Goal: Information Seeking & Learning: Learn about a topic

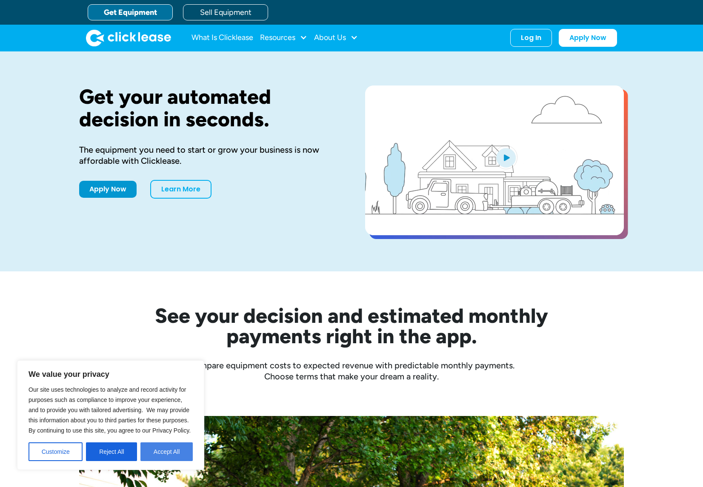
click at [163, 452] on button "Accept All" at bounding box center [166, 452] width 52 height 19
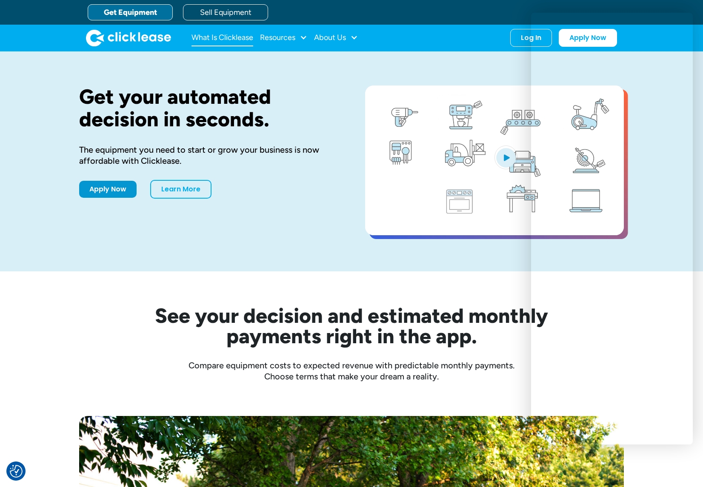
click at [234, 37] on link "What Is Clicklease" at bounding box center [223, 37] width 62 height 17
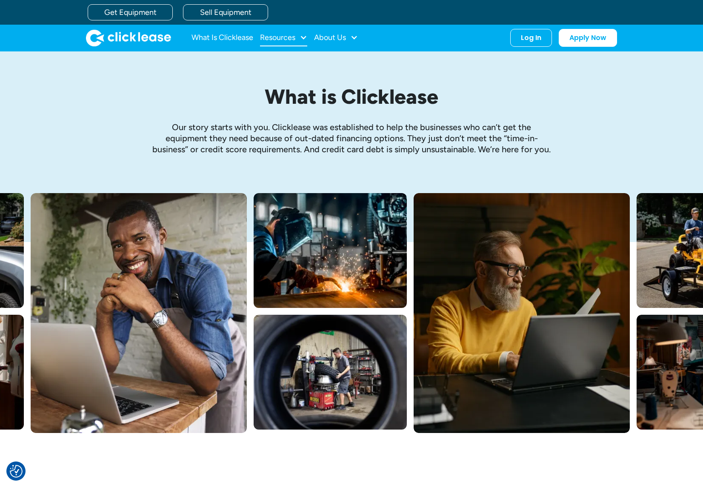
click at [300, 34] on div at bounding box center [304, 38] width 8 height 8
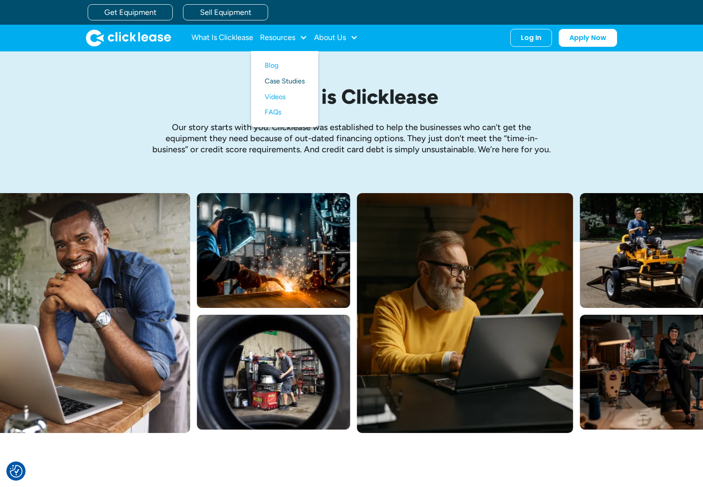
click at [293, 84] on link "Case Studies" at bounding box center [285, 82] width 40 height 16
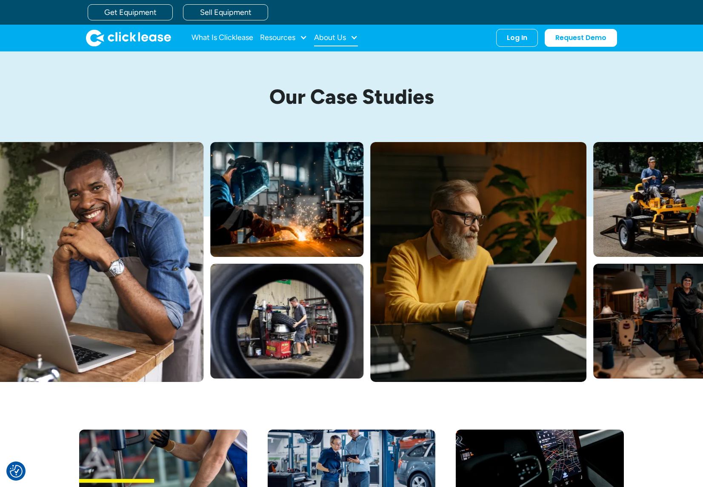
click at [344, 37] on div "About Us" at bounding box center [330, 37] width 32 height 0
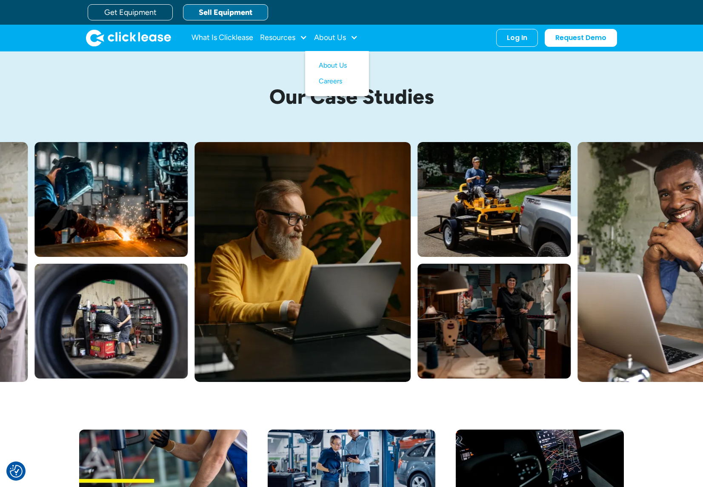
click at [224, 11] on link "Sell Equipment" at bounding box center [225, 12] width 85 height 16
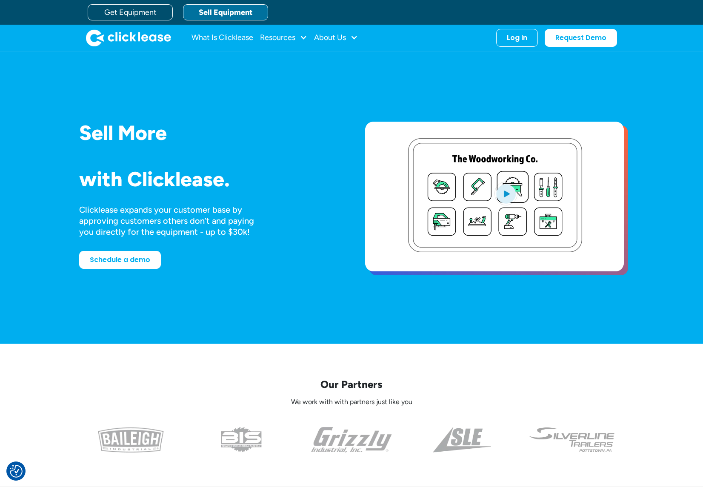
click at [504, 192] on img "open lightbox" at bounding box center [506, 194] width 23 height 24
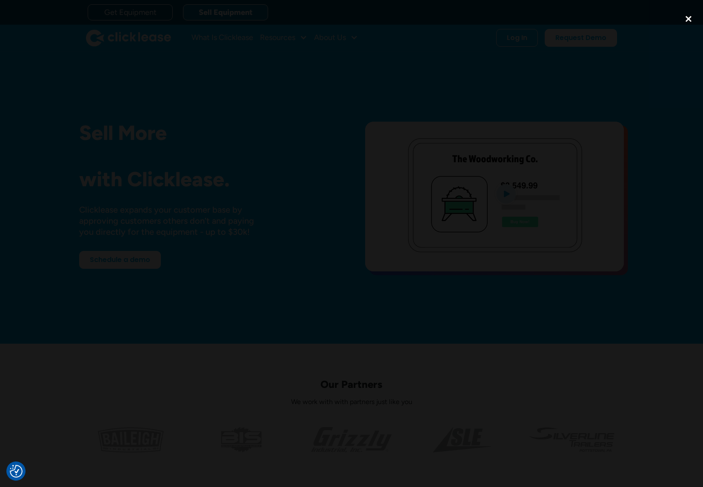
click at [688, 17] on div "close lightbox" at bounding box center [688, 19] width 29 height 19
